Goal: Information Seeking & Learning: Find specific page/section

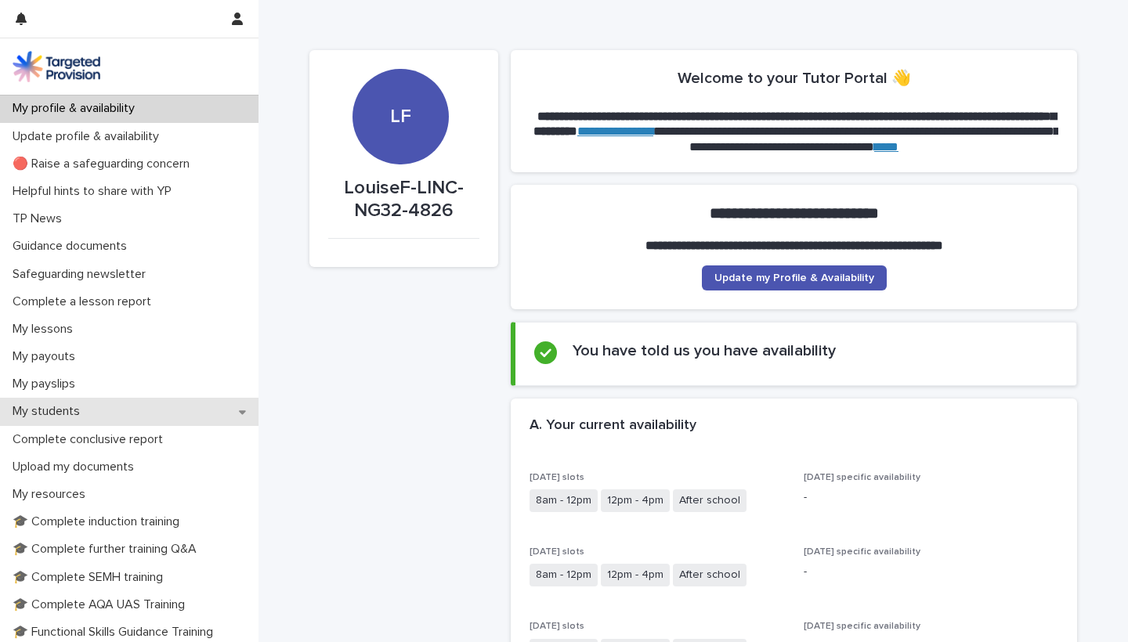
click at [99, 403] on div "My students" at bounding box center [129, 411] width 258 height 27
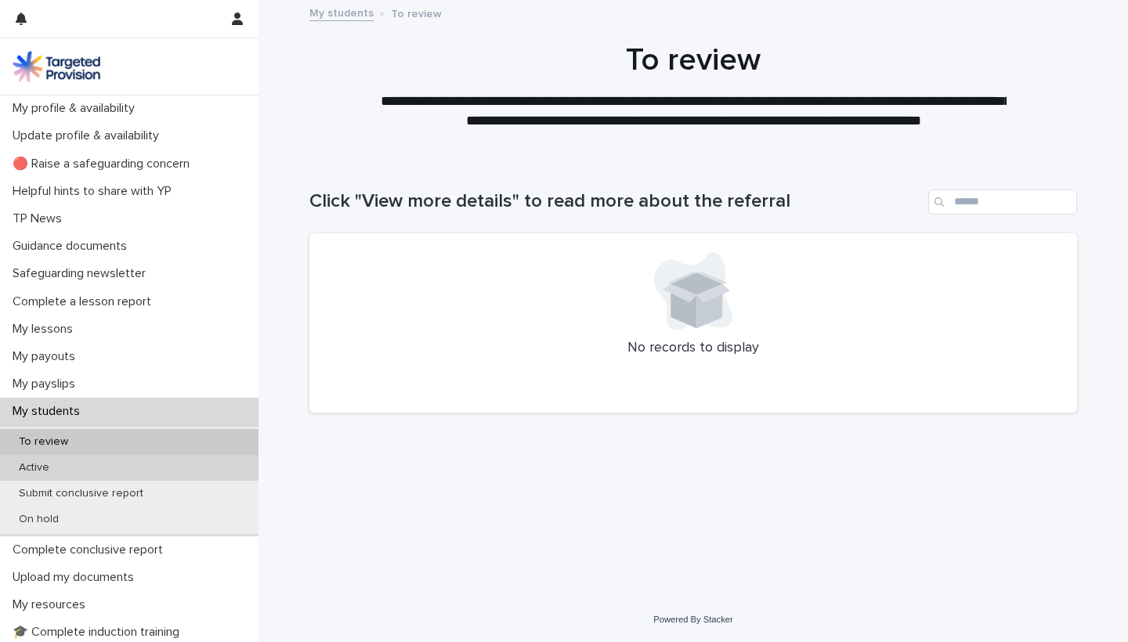
click at [122, 469] on div "Active" at bounding box center [129, 468] width 258 height 26
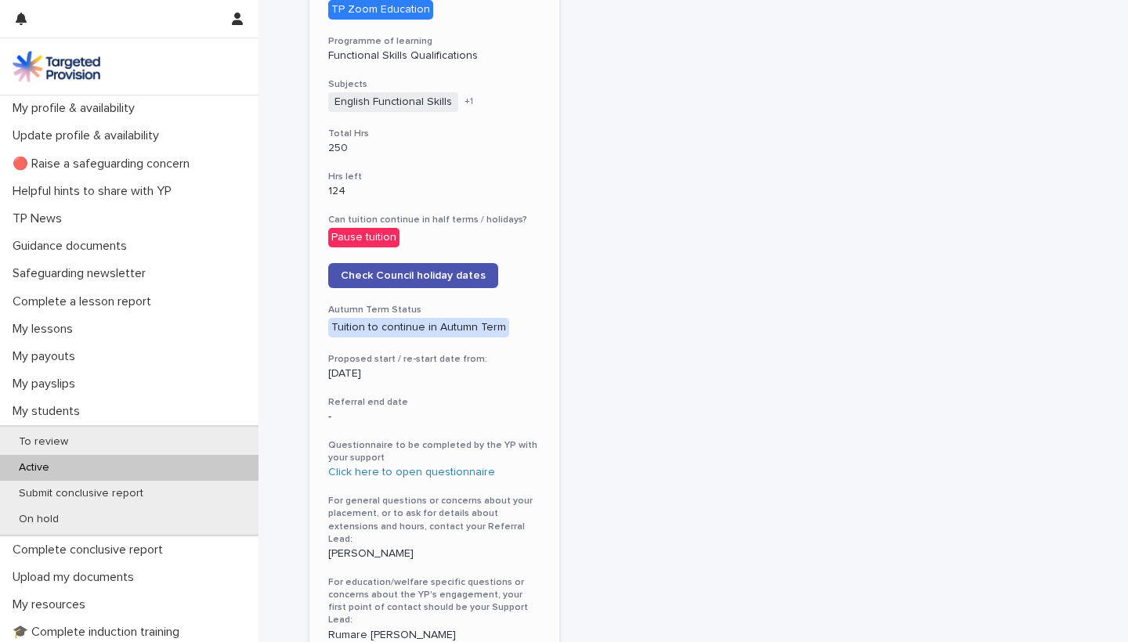
scroll to position [681, 0]
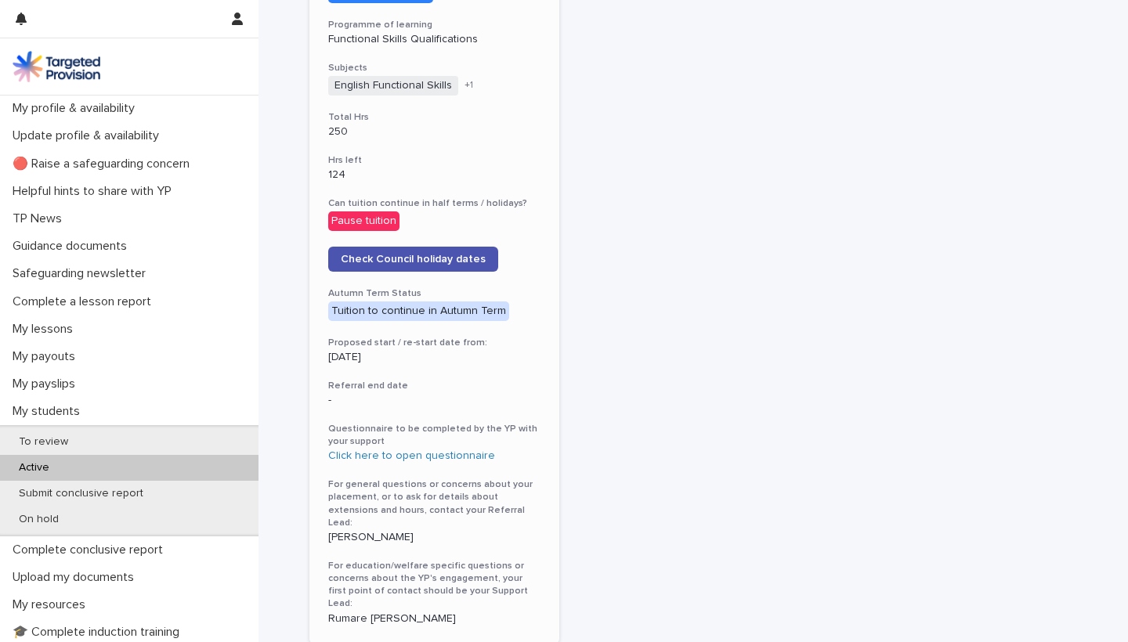
click at [445, 260] on div "[PERSON_NAME] View more details Number of students 1 Complete lesson report Tar…" at bounding box center [434, 98] width 250 height 1092
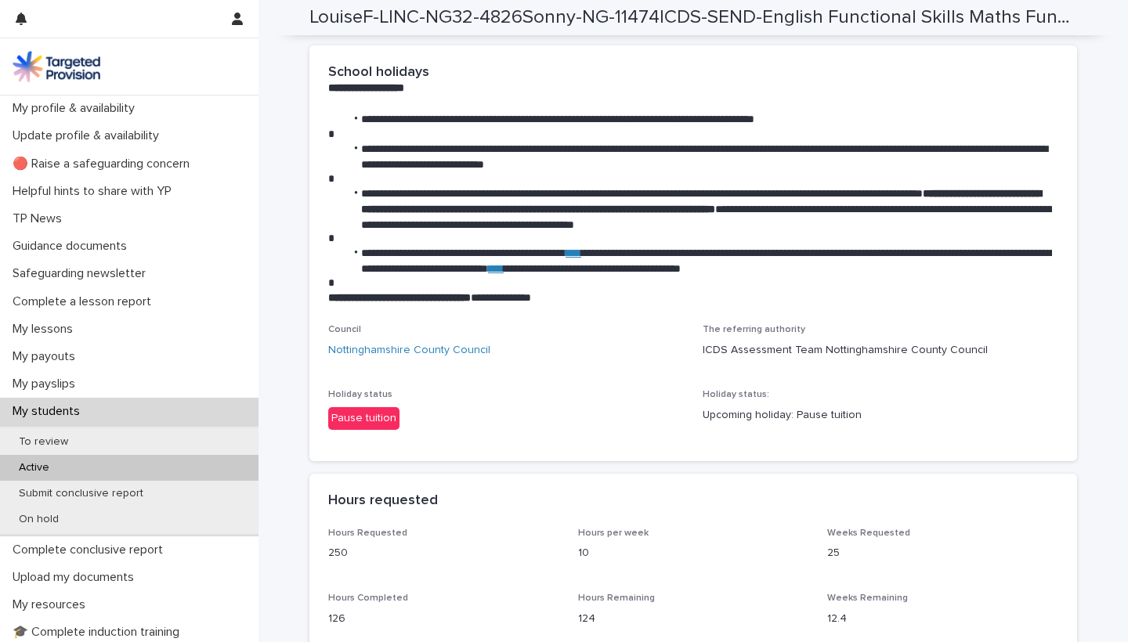
scroll to position [2341, 0]
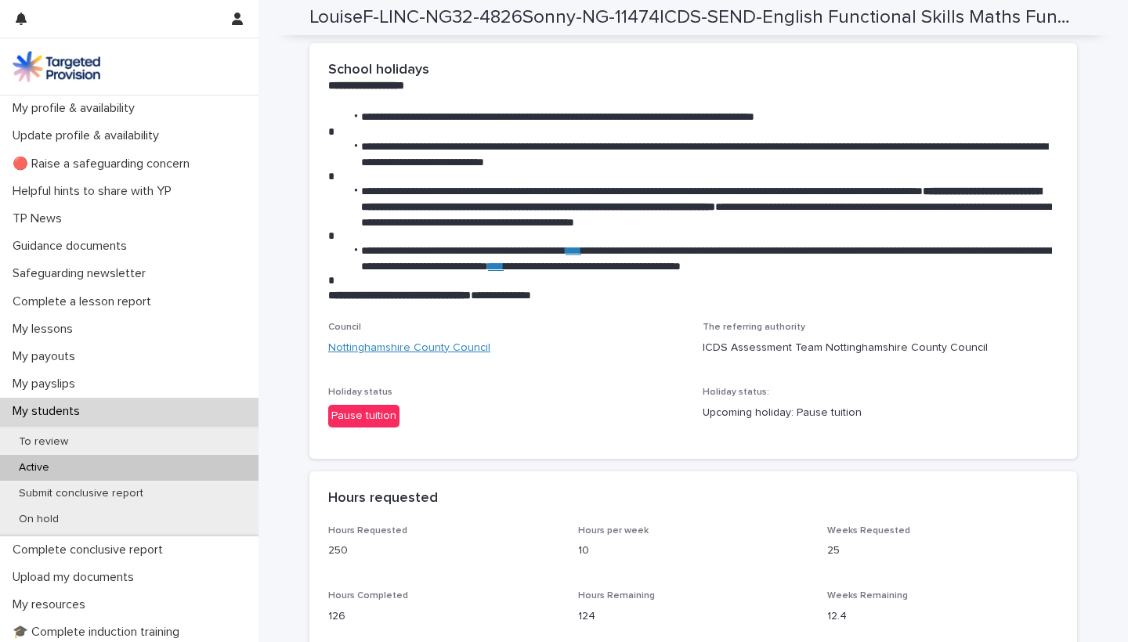
click at [429, 356] on link "Nottinghamshire County Council" at bounding box center [409, 348] width 162 height 16
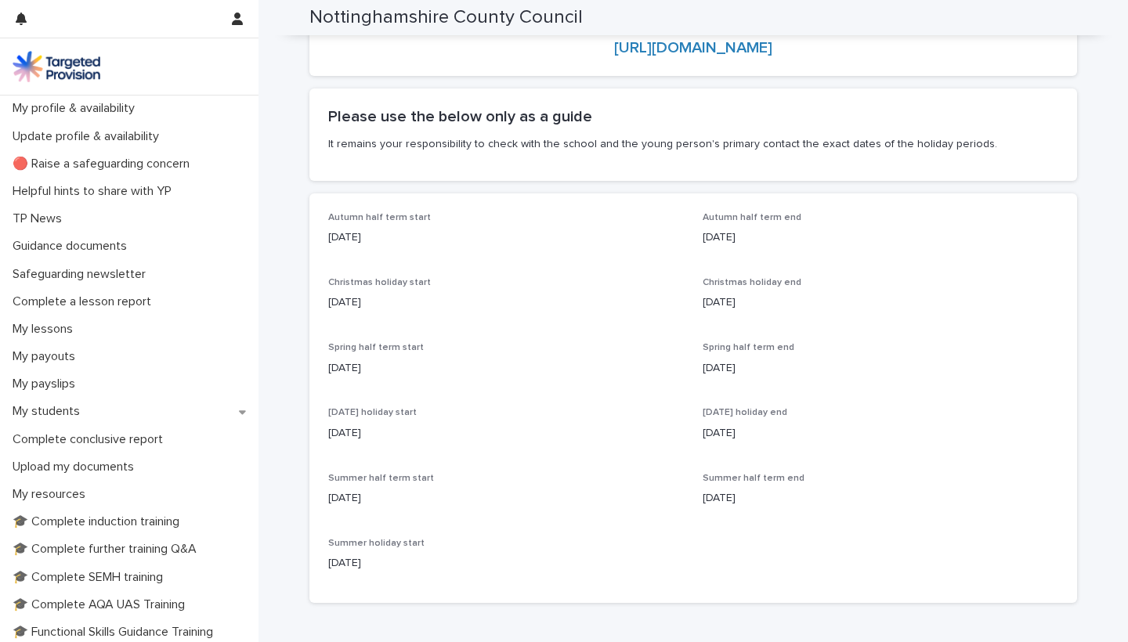
scroll to position [120, 0]
click at [84, 399] on div "My students" at bounding box center [129, 411] width 258 height 27
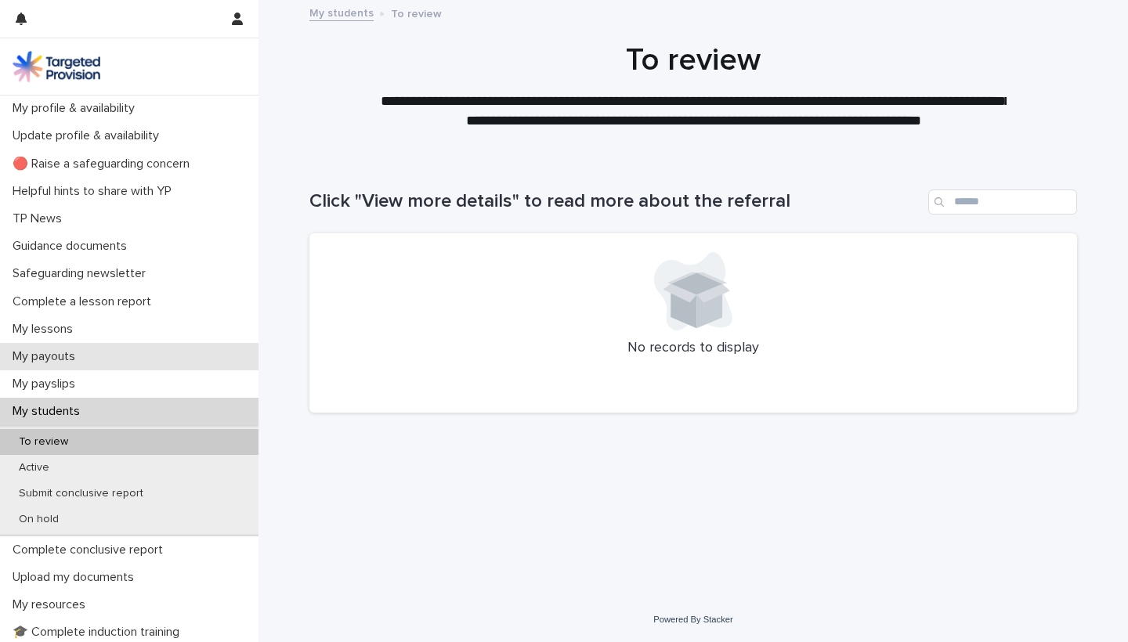
scroll to position [22, 0]
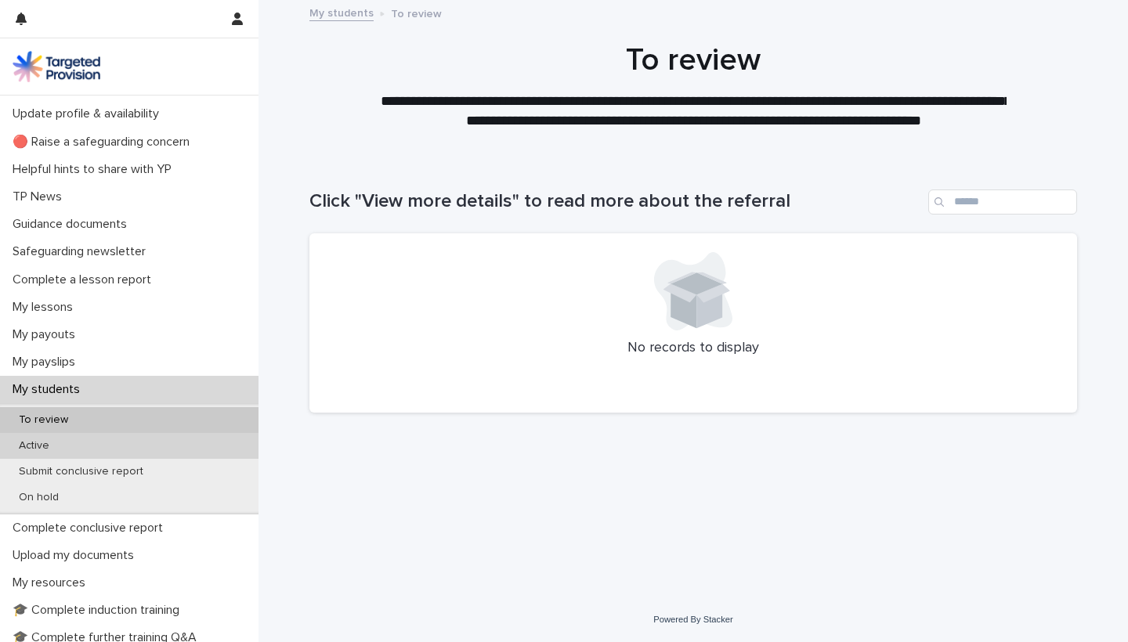
click at [167, 446] on div "Active" at bounding box center [129, 446] width 258 height 26
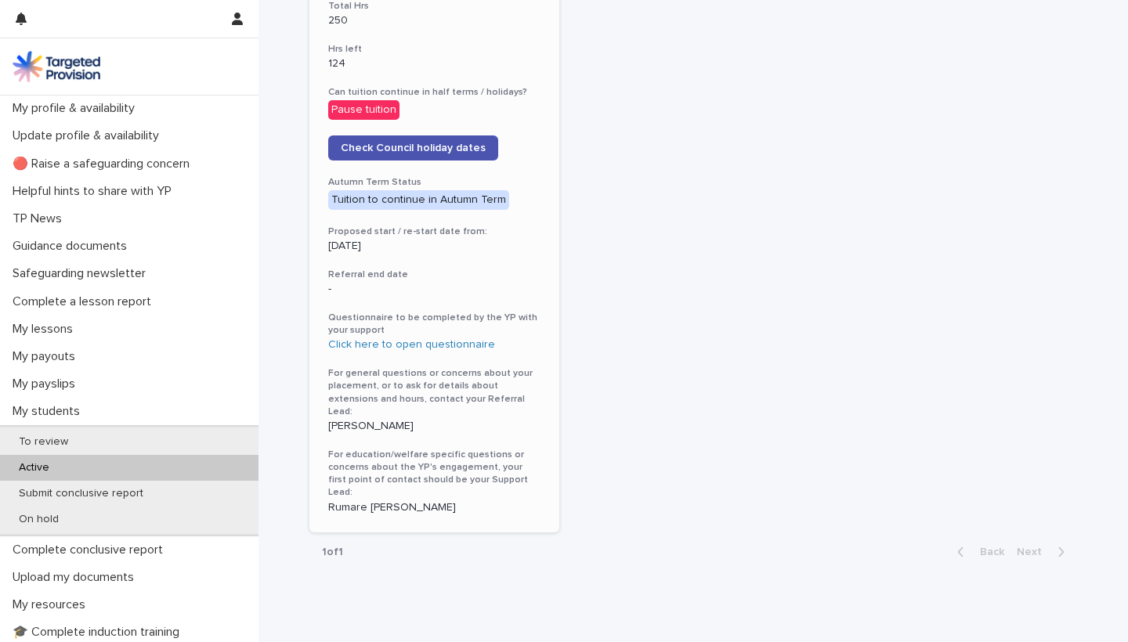
scroll to position [794, 0]
click at [456, 141] on span "Check Council holiday dates" at bounding box center [413, 146] width 145 height 11
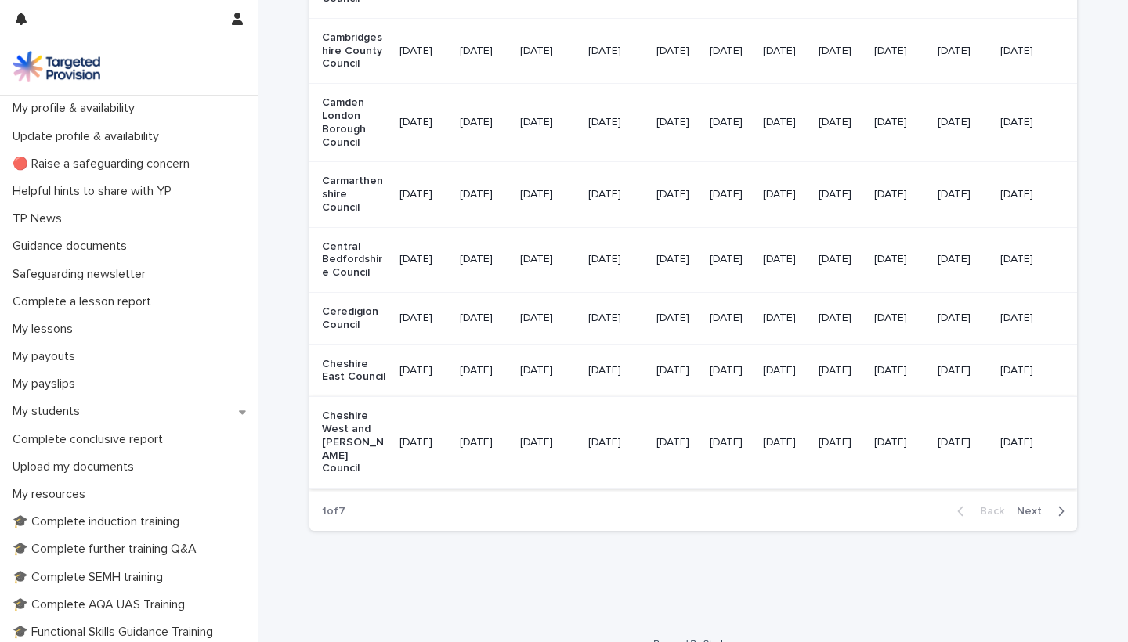
scroll to position [1883, 0]
click at [1037, 507] on span "Next" at bounding box center [1033, 512] width 34 height 11
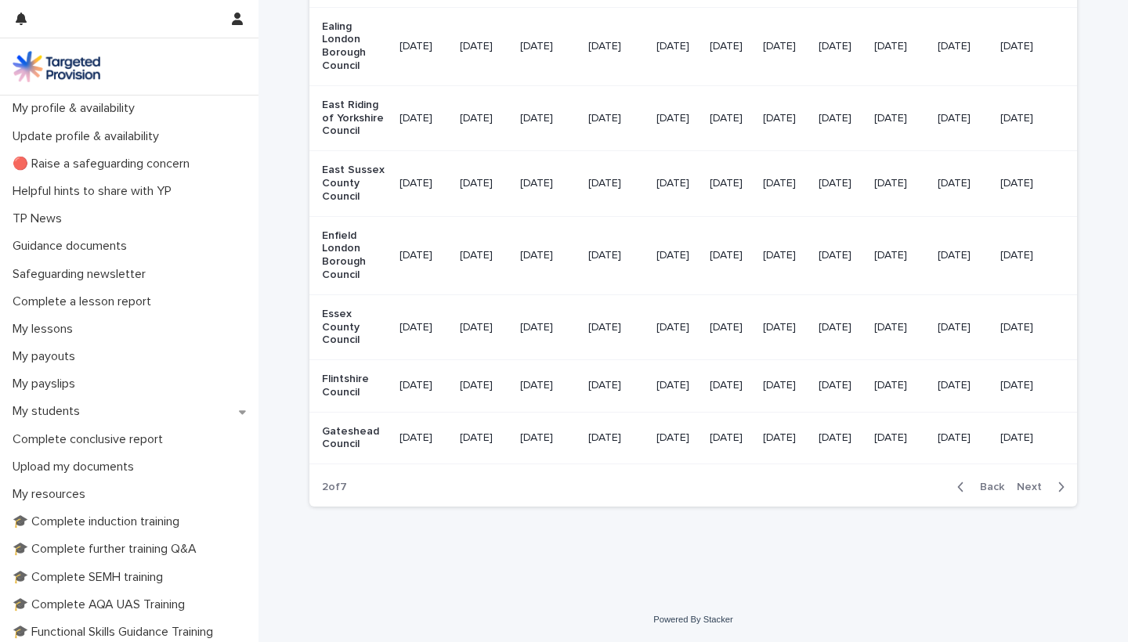
click at [1032, 487] on span "Next" at bounding box center [1033, 487] width 34 height 11
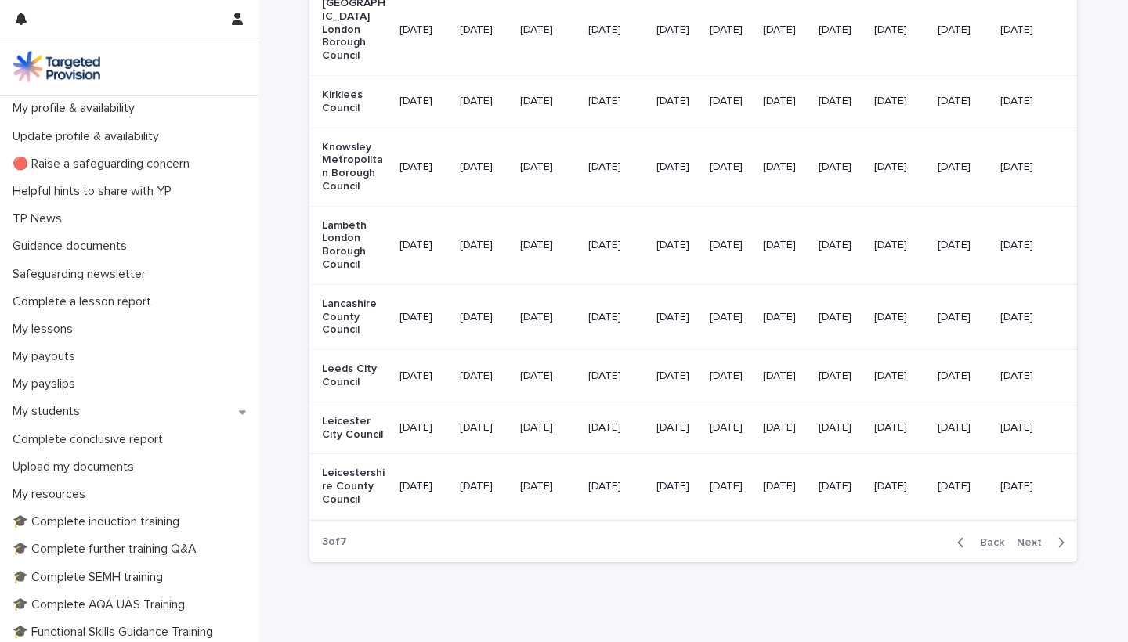
scroll to position [1879, 0]
click at [1036, 547] on button "Next" at bounding box center [1043, 542] width 67 height 14
